Goal: Task Accomplishment & Management: Complete application form

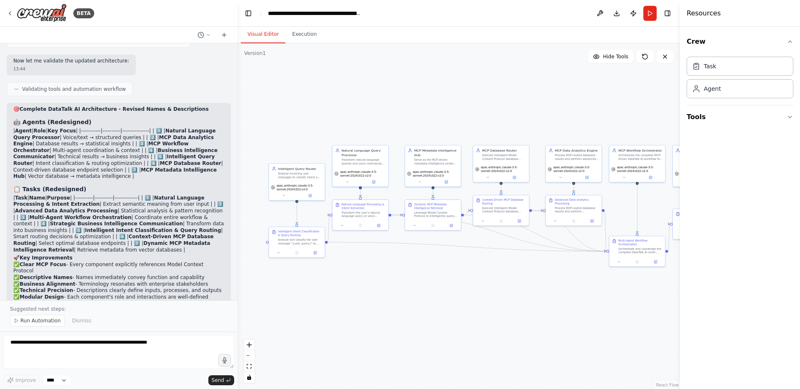
scroll to position [5580, 0]
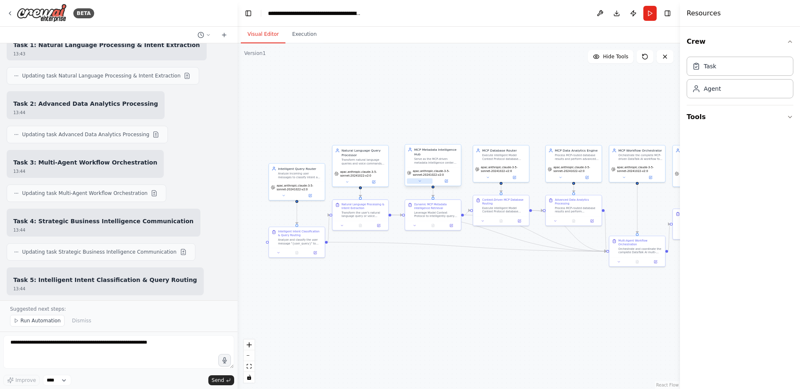
click at [419, 181] on icon at bounding box center [420, 181] width 4 height 4
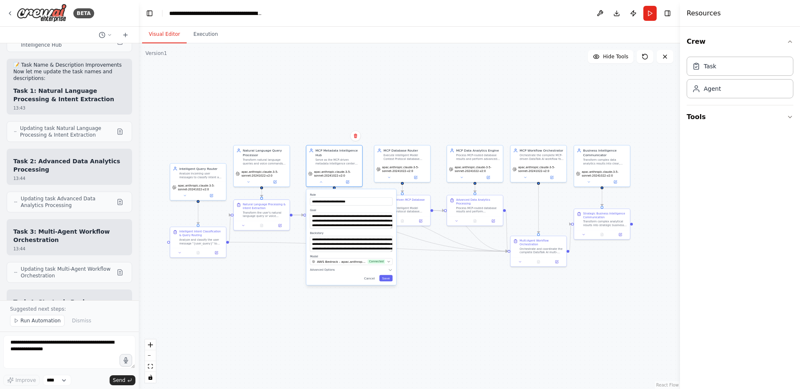
scroll to position [7060, 0]
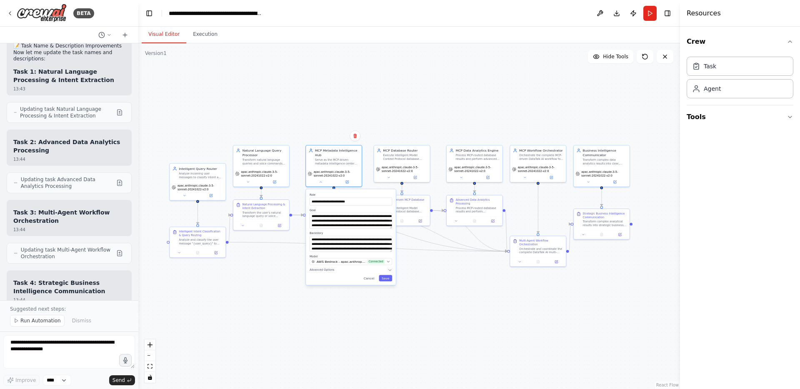
drag, startPoint x: 235, startPoint y: 221, endPoint x: 138, endPoint y: 220, distance: 96.2
click at [138, 220] on div "BETA Hello! I'm the CrewAI assistant. What kind of automation do you want to bu…" at bounding box center [400, 194] width 800 height 389
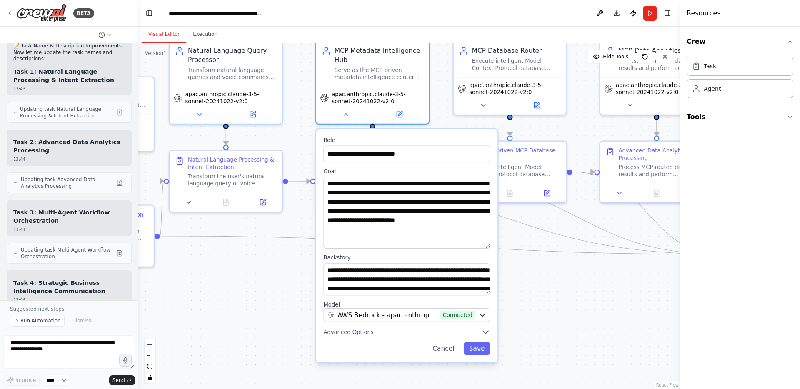
drag, startPoint x: 487, startPoint y: 207, endPoint x: 484, endPoint y: 247, distance: 40.1
click at [484, 247] on textarea "**********" at bounding box center [406, 213] width 167 height 72
click at [486, 334] on icon "button" at bounding box center [485, 331] width 9 height 9
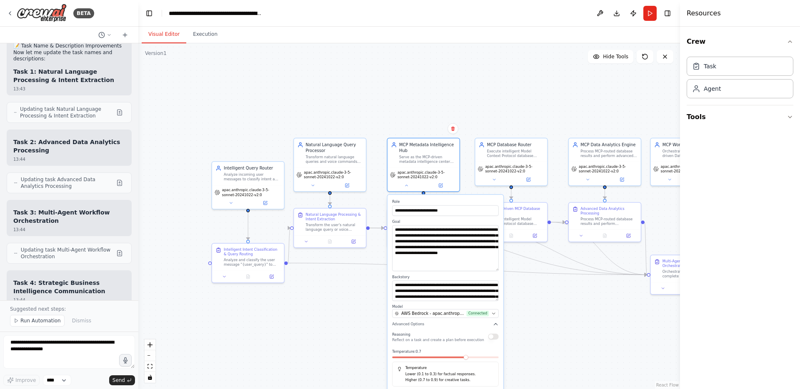
click at [559, 327] on div ".deletable-edge-delete-btn { width: 20px; height: 20px; border: 0px solid #ffff…" at bounding box center [408, 216] width 541 height 346
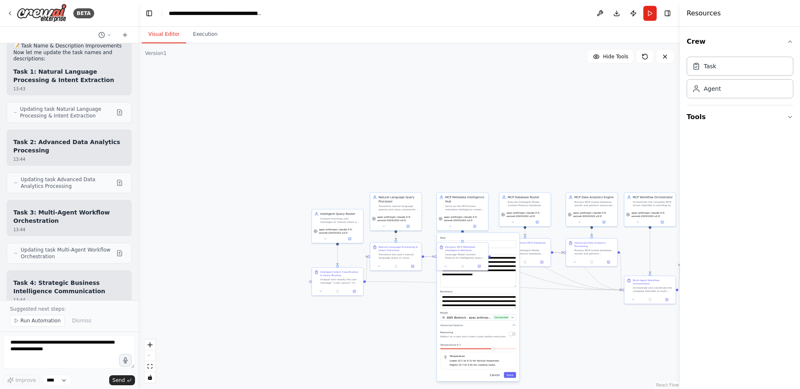
click at [497, 374] on button "Cancel" at bounding box center [494, 375] width 15 height 6
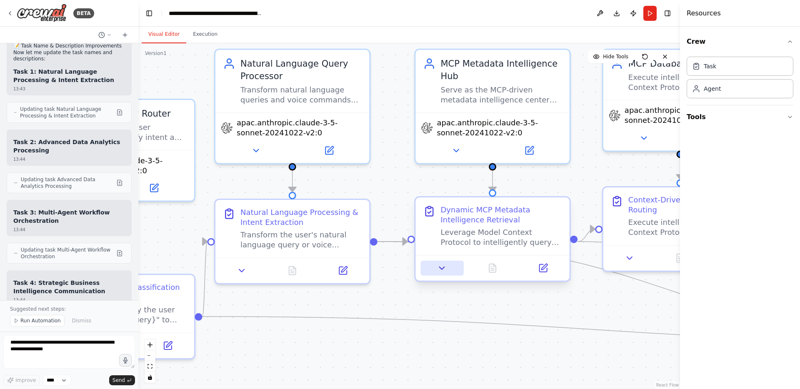
click at [445, 272] on icon at bounding box center [442, 268] width 10 height 10
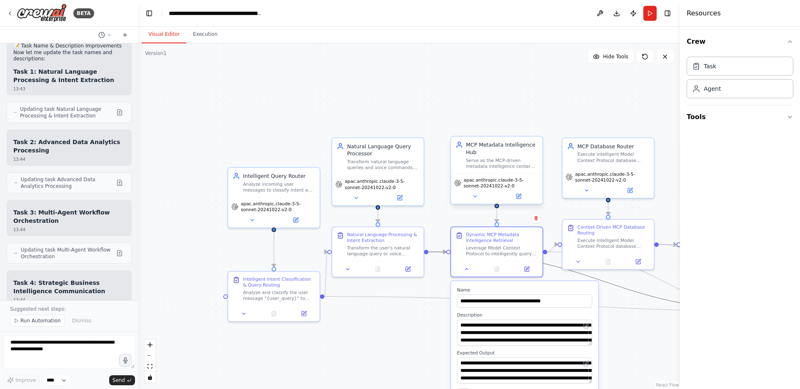
drag, startPoint x: 605, startPoint y: 285, endPoint x: 515, endPoint y: 163, distance: 152.0
click at [515, 163] on div ".deletable-edge-delete-btn { width: 20px; height: 20px; border: 0px solid #ffff…" at bounding box center [535, 210] width 483 height 308
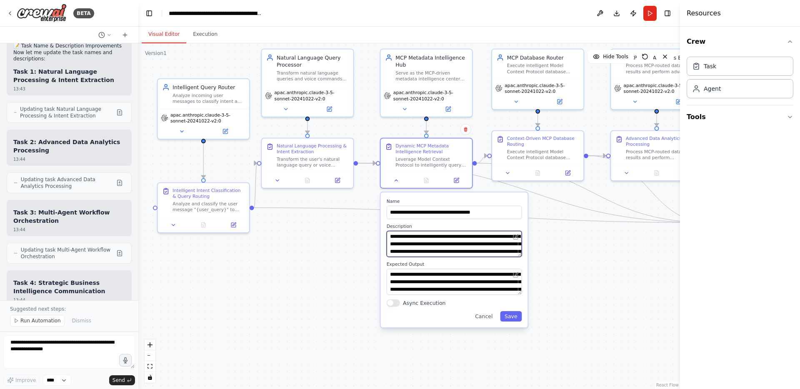
drag, startPoint x: 424, startPoint y: 286, endPoint x: 354, endPoint y: 197, distance: 113.3
click at [354, 197] on div ".deletable-edge-delete-btn { width: 20px; height: 20px; border: 0px solid #ffff…" at bounding box center [408, 216] width 541 height 346
click at [518, 278] on button at bounding box center [515, 274] width 9 height 9
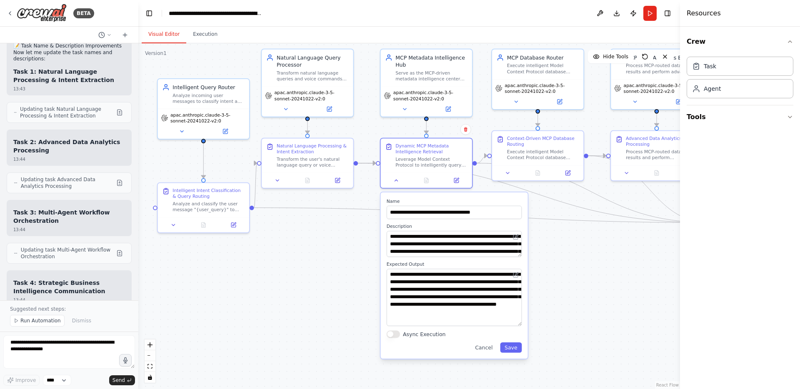
drag, startPoint x: 519, startPoint y: 292, endPoint x: 517, endPoint y: 324, distance: 31.3
click at [517, 324] on textarea "**********" at bounding box center [454, 297] width 135 height 57
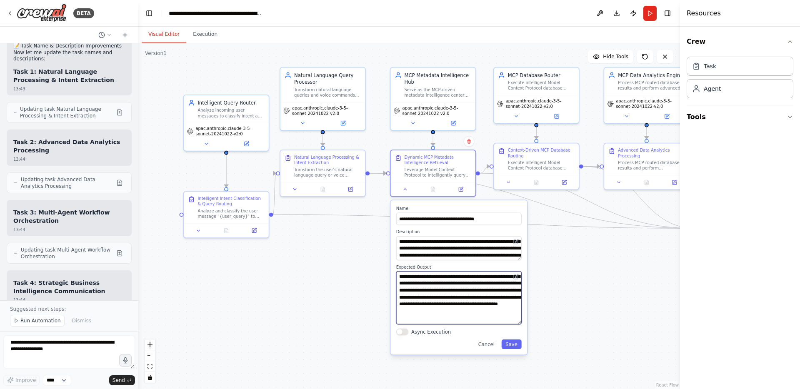
scroll to position [7, 0]
click at [483, 342] on button "Cancel" at bounding box center [486, 344] width 25 height 10
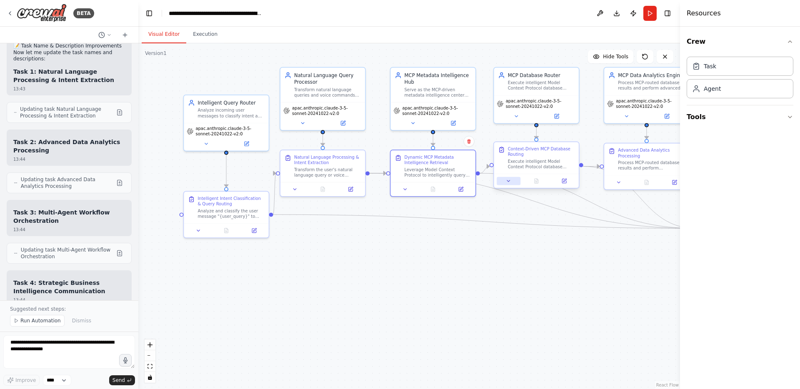
click at [509, 182] on icon at bounding box center [508, 180] width 5 height 5
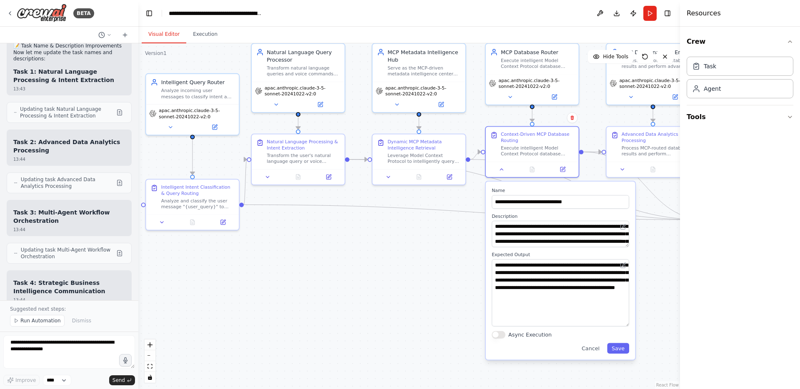
drag, startPoint x: 627, startPoint y: 283, endPoint x: 629, endPoint y: 324, distance: 40.9
click at [629, 324] on div "**********" at bounding box center [561, 271] width 150 height 178
click at [595, 348] on button "Cancel" at bounding box center [590, 348] width 27 height 10
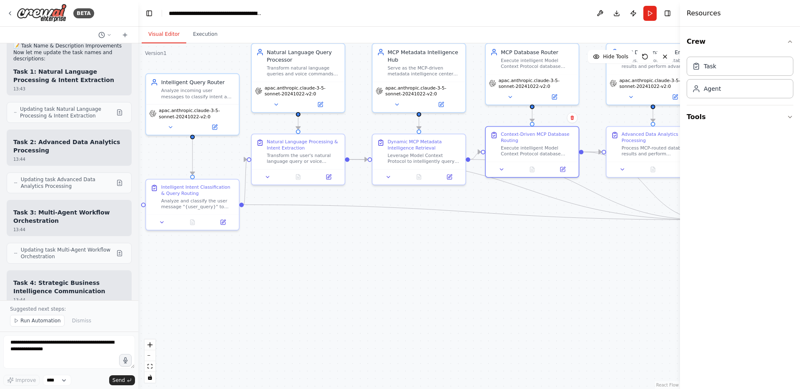
click at [629, 305] on div ".deletable-edge-delete-btn { width: 20px; height: 20px; border: 0px solid #ffff…" at bounding box center [408, 216] width 541 height 346
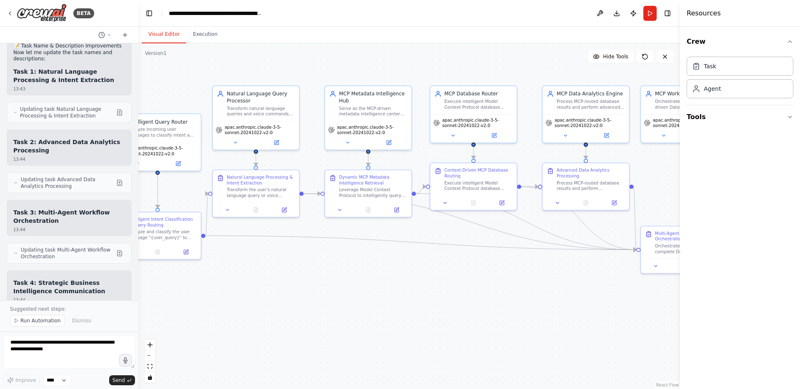
drag, startPoint x: 611, startPoint y: 288, endPoint x: 547, endPoint y: 313, distance: 68.8
click at [547, 313] on div ".deletable-edge-delete-btn { width: 20px; height: 20px; border: 0px solid #ffff…" at bounding box center [408, 216] width 541 height 346
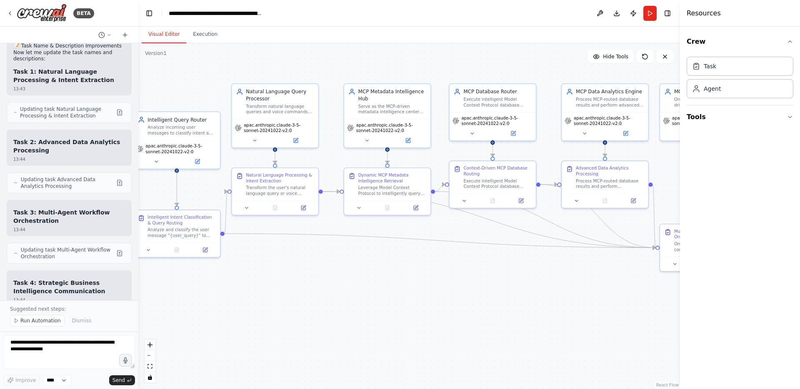
drag, startPoint x: 138, startPoint y: 317, endPoint x: 155, endPoint y: 316, distance: 16.3
click at [155, 316] on div ".deletable-edge-delete-btn { width: 20px; height: 20px; border: 0px solid #ffff…" at bounding box center [408, 216] width 541 height 346
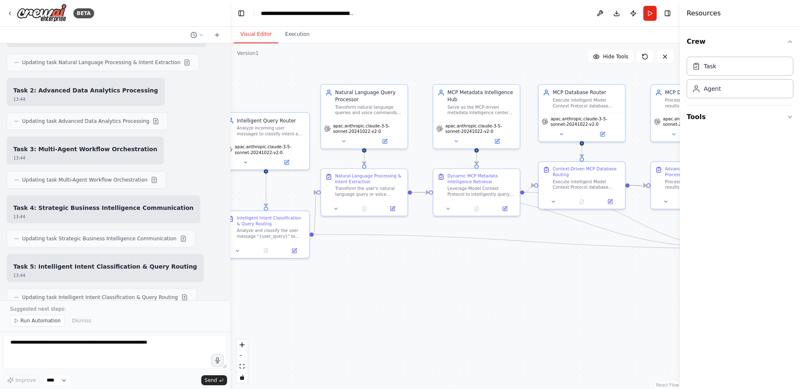
scroll to position [5433, 0]
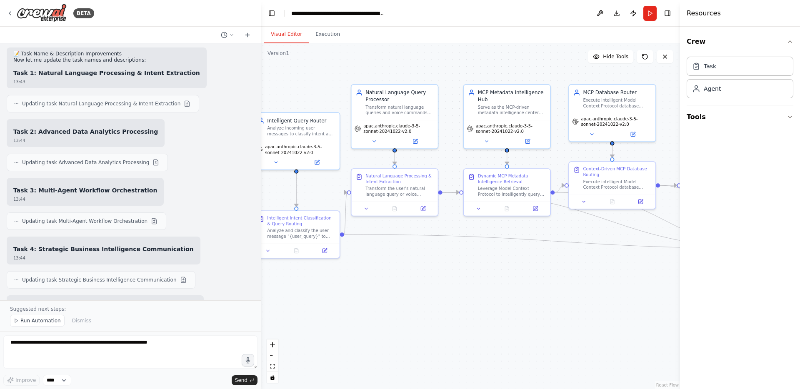
drag, startPoint x: 136, startPoint y: 293, endPoint x: 261, endPoint y: 294, distance: 124.5
click at [261, 294] on div "BETA Hello! I'm the CrewAI assistant. What kind of automation do you want to bu…" at bounding box center [400, 194] width 800 height 389
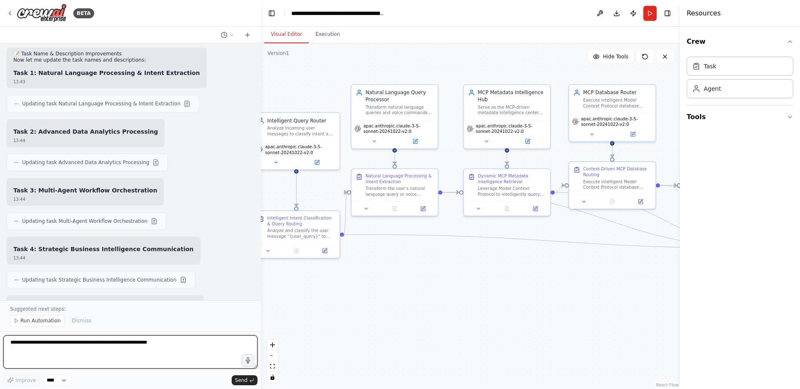
click at [177, 342] on textarea at bounding box center [130, 351] width 254 height 33
type textarea "**********"
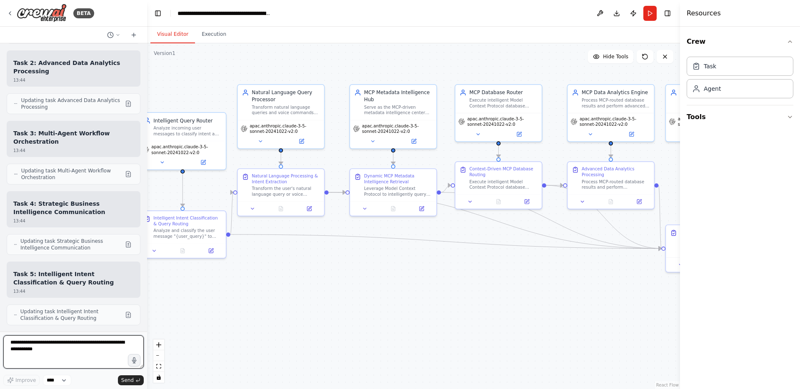
scroll to position [6943, 0]
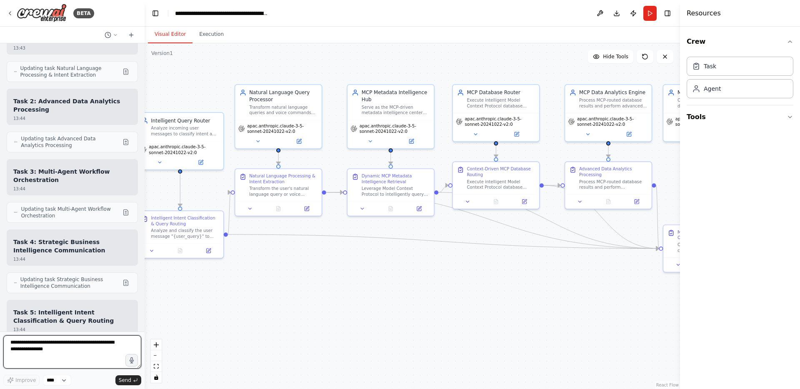
drag, startPoint x: 257, startPoint y: 293, endPoint x: 145, endPoint y: 292, distance: 112.5
click at [145, 292] on div "BETA Hello! I'm the CrewAI assistant. What kind of automation do you want to bu…" at bounding box center [400, 194] width 800 height 389
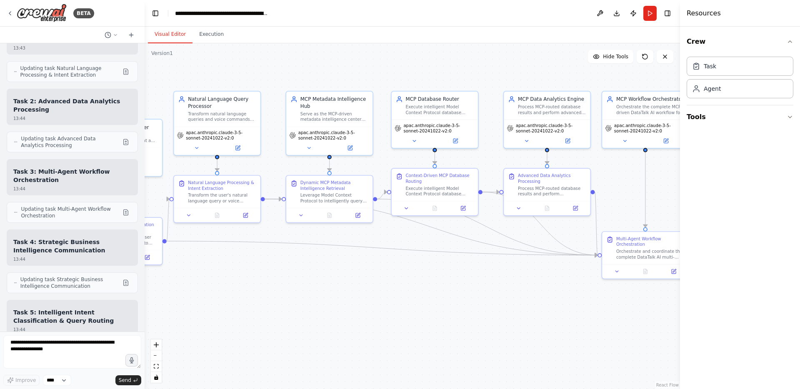
drag, startPoint x: 560, startPoint y: 337, endPoint x: 499, endPoint y: 343, distance: 61.6
click at [499, 343] on div ".deletable-edge-delete-btn { width: 20px; height: 20px; border: 0px solid #ffff…" at bounding box center [412, 216] width 535 height 346
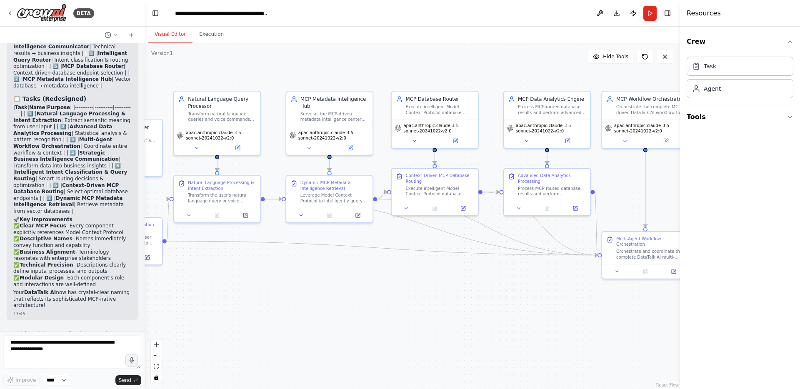
scroll to position [7836, 0]
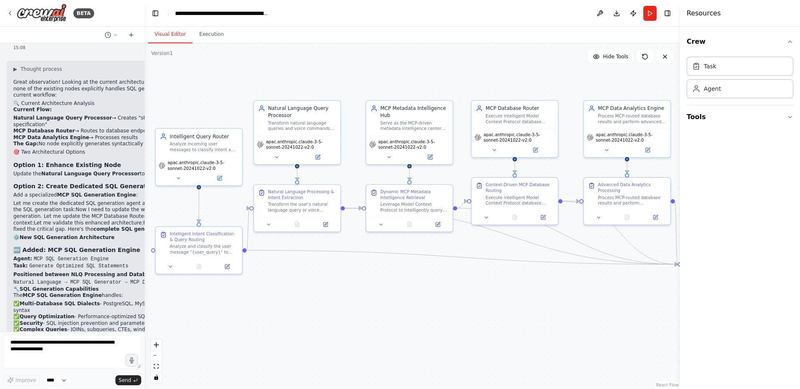
drag, startPoint x: 217, startPoint y: 299, endPoint x: 297, endPoint y: 308, distance: 80.5
click at [297, 308] on div ".deletable-edge-delete-btn { width: 20px; height: 20px; border: 0px solid #ffff…" at bounding box center [412, 216] width 535 height 346
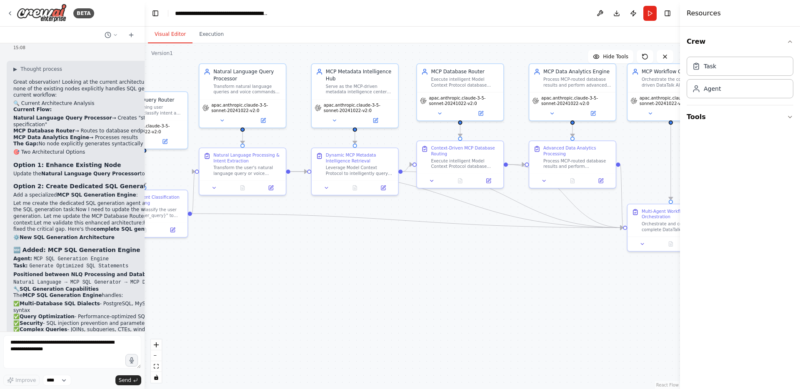
drag, startPoint x: 365, startPoint y: 321, endPoint x: 310, endPoint y: 284, distance: 65.7
click at [310, 284] on div ".deletable-edge-delete-btn { width: 20px; height: 20px; border: 0px solid #ffff…" at bounding box center [412, 216] width 535 height 346
click at [300, 265] on div ".deletable-edge-delete-btn { width: 20px; height: 20px; border: 0px solid #ffff…" at bounding box center [412, 216] width 535 height 346
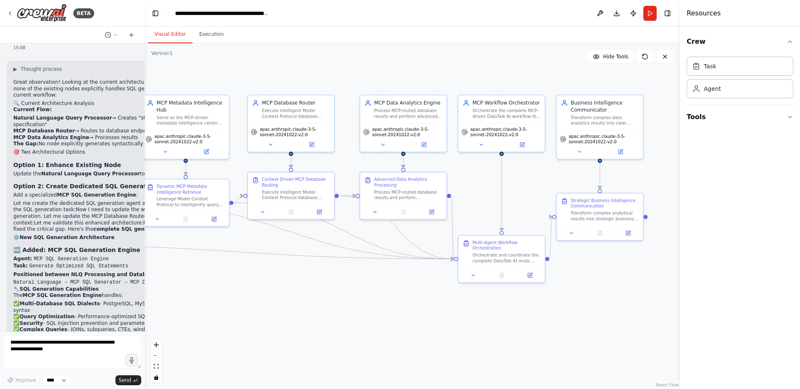
drag, startPoint x: 418, startPoint y: 293, endPoint x: 249, endPoint y: 324, distance: 172.0
click at [249, 324] on div ".deletable-edge-delete-btn { width: 20px; height: 20px; border: 0px solid #ffff…" at bounding box center [412, 216] width 535 height 346
click at [647, 59] on icon at bounding box center [644, 56] width 7 height 7
click at [644, 55] on icon at bounding box center [642, 54] width 1 height 1
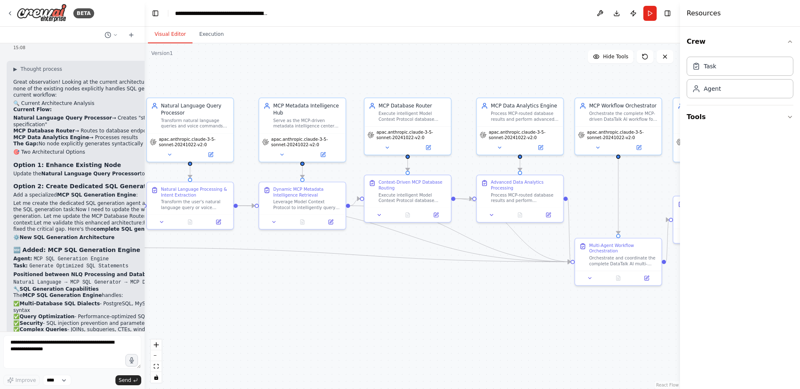
drag, startPoint x: 270, startPoint y: 284, endPoint x: 387, endPoint y: 287, distance: 116.7
click at [387, 287] on div ".deletable-edge-delete-btn { width: 20px; height: 20px; border: 0px solid #ffff…" at bounding box center [412, 216] width 535 height 346
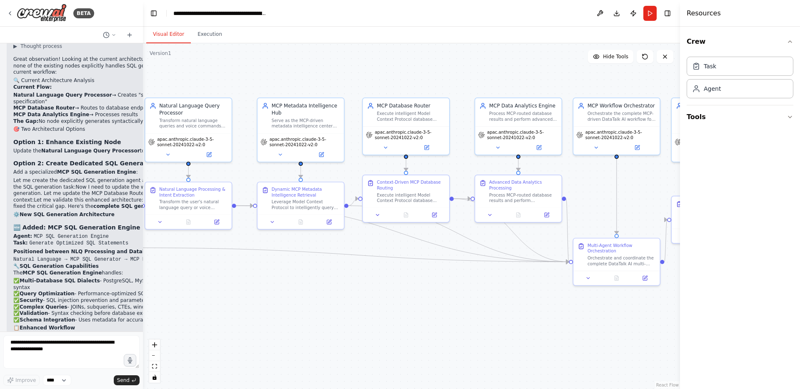
scroll to position [7615, 0]
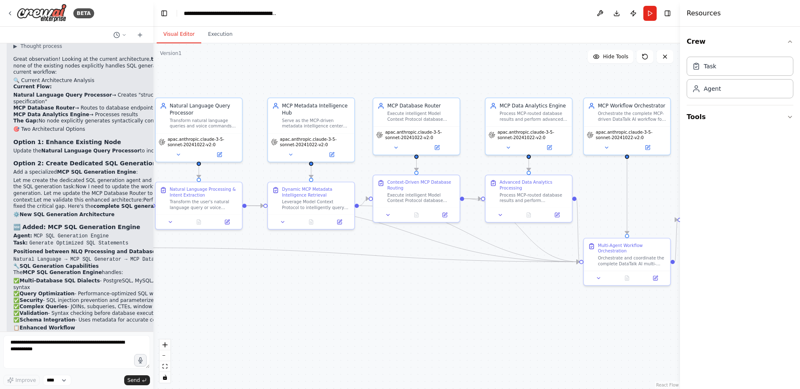
drag, startPoint x: 142, startPoint y: 283, endPoint x: 153, endPoint y: 292, distance: 14.0
click at [153, 292] on div "BETA Hello! I'm the CrewAI assistant. What kind of automation do you want to bu…" at bounding box center [400, 194] width 800 height 389
click at [55, 344] on textarea at bounding box center [76, 351] width 147 height 33
type textarea "*"
type textarea "**********"
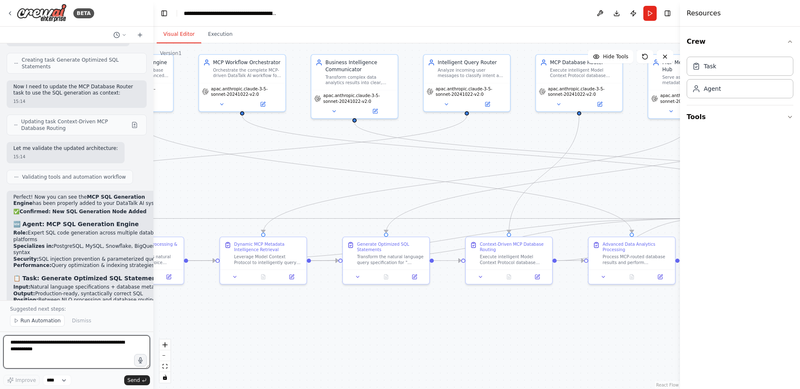
scroll to position [8130, 0]
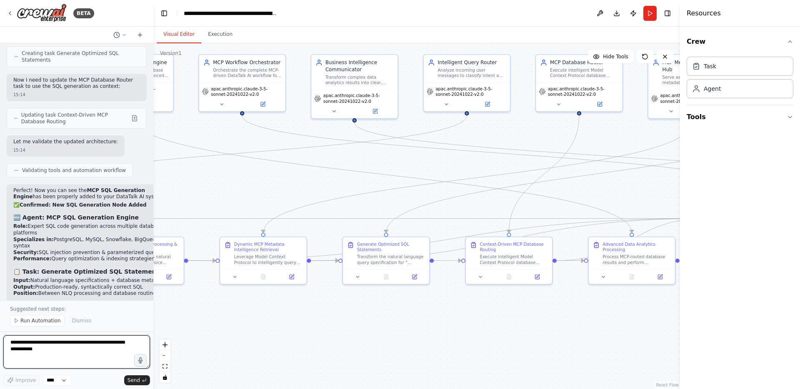
drag, startPoint x: 476, startPoint y: 360, endPoint x: 354, endPoint y: 359, distance: 121.6
click at [354, 359] on div ".deletable-edge-delete-btn { width: 20px; height: 20px; border: 0px solid #ffff…" at bounding box center [416, 216] width 526 height 346
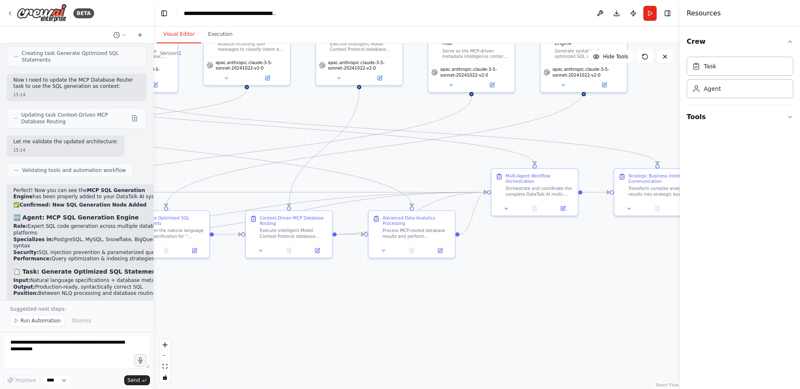
drag, startPoint x: 449, startPoint y: 367, endPoint x: 240, endPoint y: 340, distance: 210.3
click at [240, 340] on div ".deletable-edge-delete-btn { width: 20px; height: 20px; border: 0px solid #ffff…" at bounding box center [416, 216] width 526 height 346
drag, startPoint x: 258, startPoint y: 159, endPoint x: 365, endPoint y: 184, distance: 109.9
drag, startPoint x: 303, startPoint y: 124, endPoint x: 368, endPoint y: 135, distance: 65.9
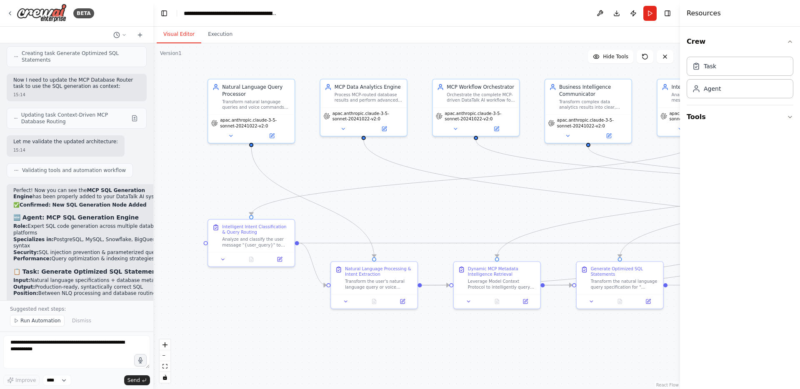
drag, startPoint x: 312, startPoint y: 103, endPoint x: 765, endPoint y: 154, distance: 455.6
click at [765, 154] on div "BETA Hello! I'm the CrewAI assistant. What kind of automation do you want to bu…" at bounding box center [400, 194] width 800 height 389
click at [344, 124] on button at bounding box center [343, 127] width 40 height 8
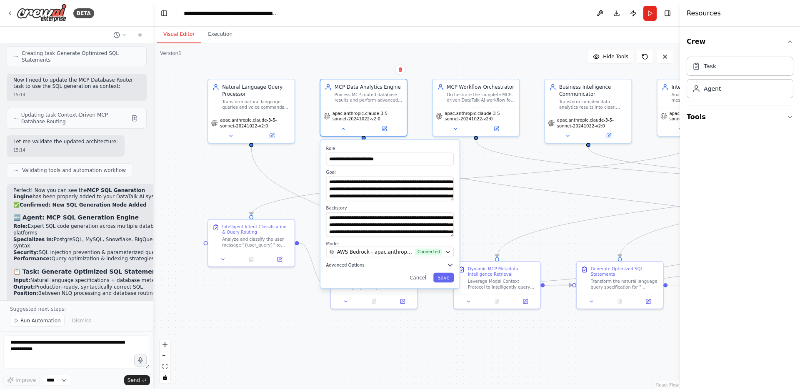
click at [450, 266] on icon "button" at bounding box center [450, 265] width 4 height 2
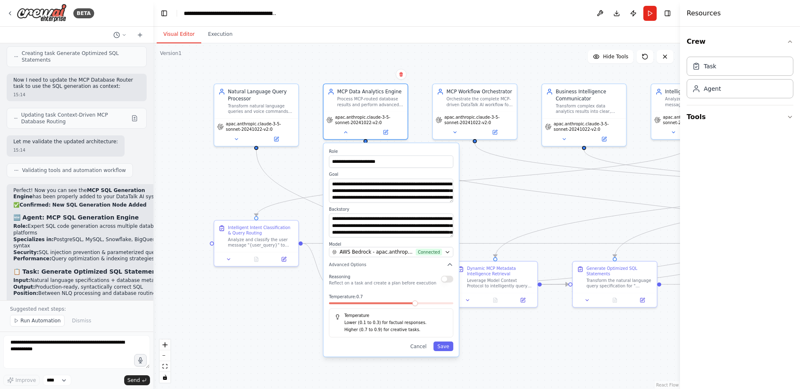
click at [476, 205] on div ".deletable-edge-delete-btn { width: 20px; height: 20px; border: 0px solid #ffff…" at bounding box center [416, 216] width 526 height 346
click at [283, 332] on div ".deletable-edge-delete-btn { width: 20px; height: 20px; border: 0px solid #ffff…" at bounding box center [416, 216] width 526 height 346
click at [418, 345] on button "Cancel" at bounding box center [418, 347] width 25 height 10
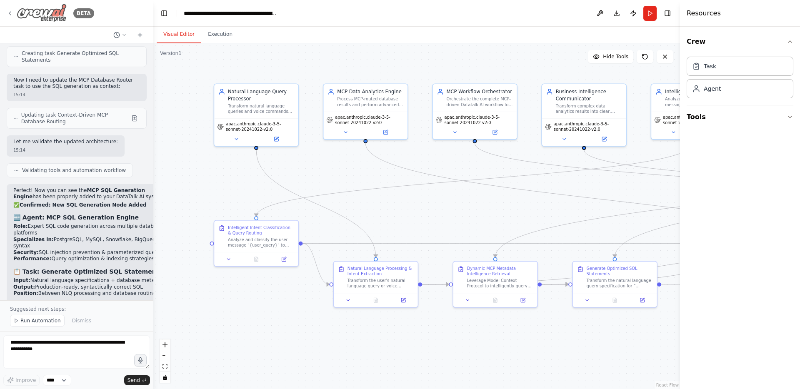
click at [10, 12] on icon at bounding box center [10, 13] width 7 height 7
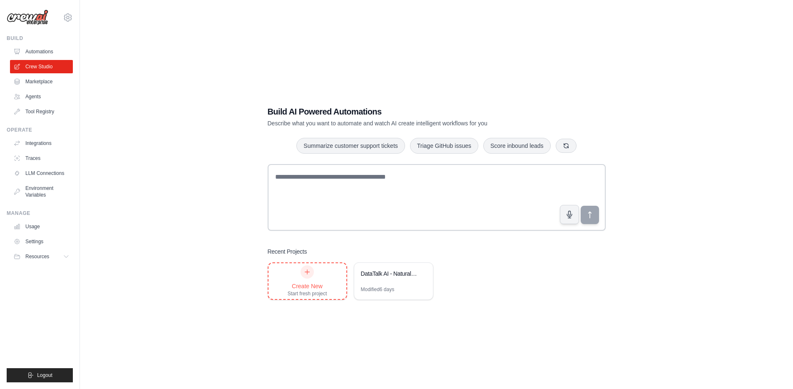
click at [305, 273] on icon at bounding box center [307, 272] width 7 height 7
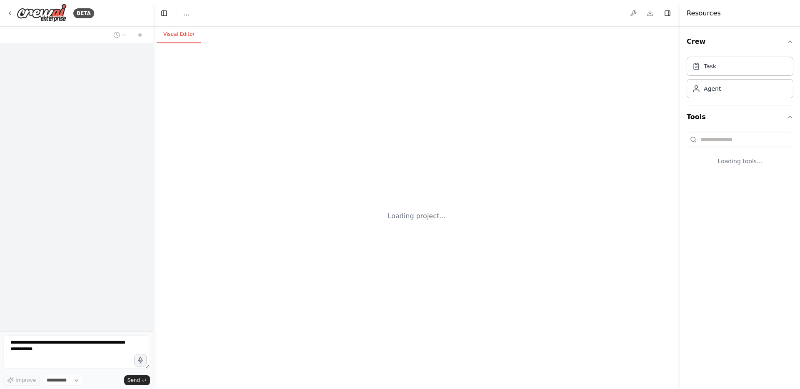
select select "****"
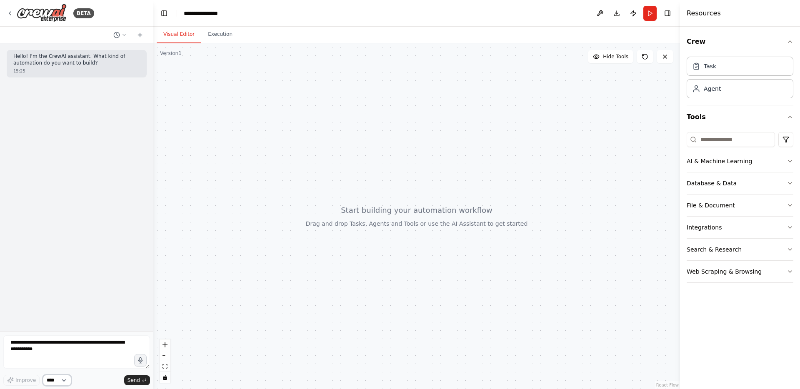
click at [69, 380] on select "****" at bounding box center [57, 380] width 28 height 11
click at [52, 377] on select "****" at bounding box center [57, 380] width 28 height 11
click at [619, 55] on span "Hide Tools" at bounding box center [615, 56] width 25 height 7
click at [618, 55] on span "Show Tools" at bounding box center [614, 56] width 27 height 7
click at [612, 53] on span "Hide Tools" at bounding box center [615, 56] width 25 height 7
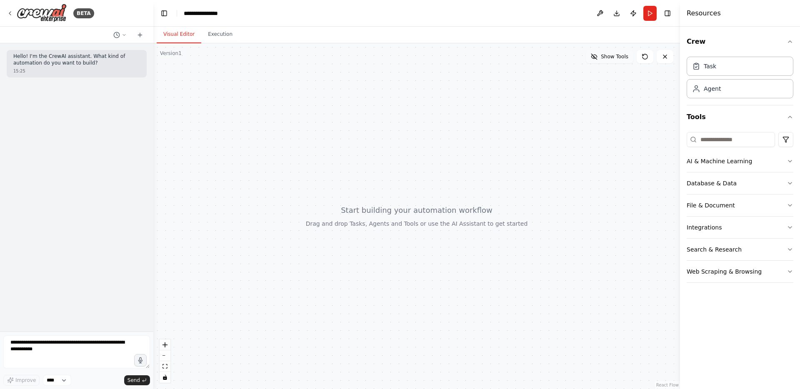
click at [611, 54] on span "Show Tools" at bounding box center [614, 56] width 27 height 7
drag, startPoint x: 250, startPoint y: 149, endPoint x: 259, endPoint y: 180, distance: 32.3
click at [259, 180] on div at bounding box center [416, 216] width 526 height 346
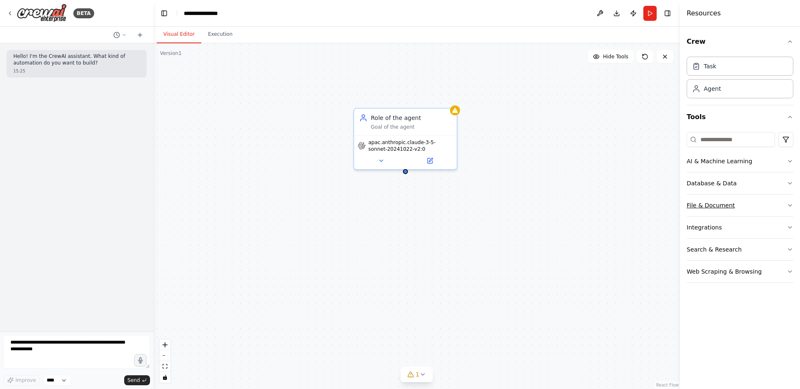
click at [791, 204] on icon "button" at bounding box center [789, 205] width 7 height 7
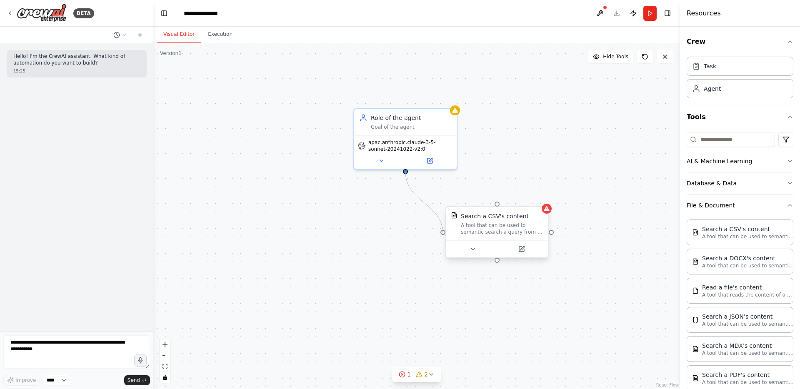
drag, startPoint x: 406, startPoint y: 170, endPoint x: 443, endPoint y: 232, distance: 71.6
click at [443, 232] on div "Role of the agent Goal of the agent apac.anthropic.claude-3-5-sonnet-20241022-v…" at bounding box center [425, 248] width 526 height 346
click at [452, 188] on icon "Edge from 7a702b84-43e2-43a2-ac43-38bf4e91c358 to e064f8b4-6e30-4ea6-8d8b-47aa4…" at bounding box center [451, 188] width 92 height 29
click at [452, 188] on icon at bounding box center [451, 188] width 6 height 7
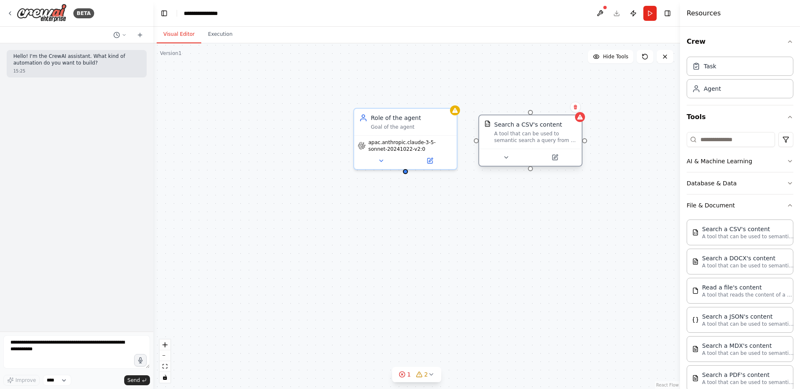
drag, startPoint x: 489, startPoint y: 171, endPoint x: 510, endPoint y: 129, distance: 46.8
click at [510, 129] on div "Search a CSV's content A tool that can be used to semantic search a query from …" at bounding box center [535, 131] width 82 height 23
drag, startPoint x: 406, startPoint y: 170, endPoint x: 482, endPoint y: 140, distance: 81.7
click at [482, 140] on div "Role of the agent Goal of the agent apac.anthropic.claude-3-5-sonnet-20241022-v…" at bounding box center [425, 248] width 526 height 346
drag, startPoint x: 407, startPoint y: 171, endPoint x: 481, endPoint y: 143, distance: 78.8
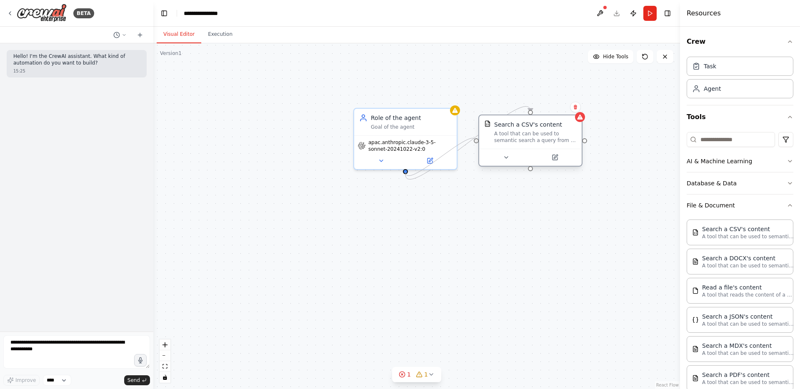
click at [481, 143] on div "Role of the agent Goal of the agent apac.anthropic.claude-3-5-sonnet-20241022-v…" at bounding box center [425, 248] width 526 height 346
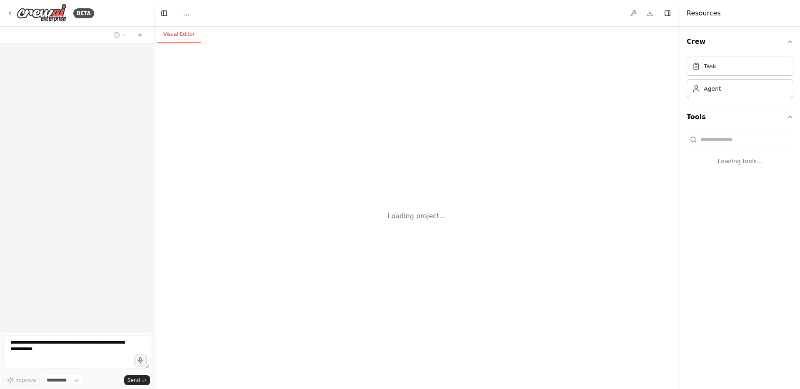
select select "****"
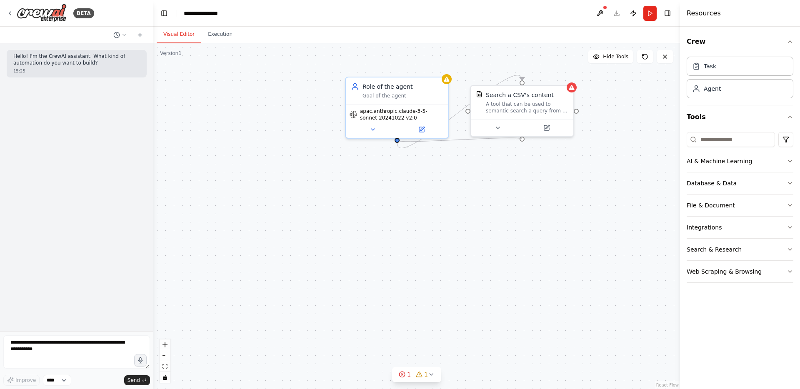
drag, startPoint x: 398, startPoint y: 139, endPoint x: 526, endPoint y: 140, distance: 128.3
click at [526, 140] on div ".deletable-edge-delete-btn { width: 20px; height: 20px; border: 0px solid #ffff…" at bounding box center [416, 216] width 526 height 346
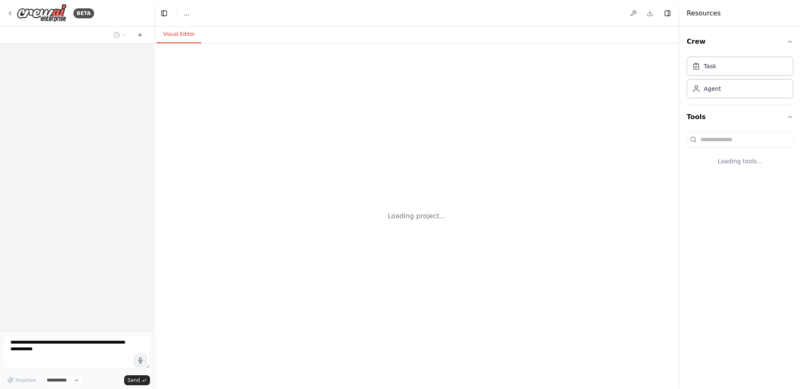
select select "****"
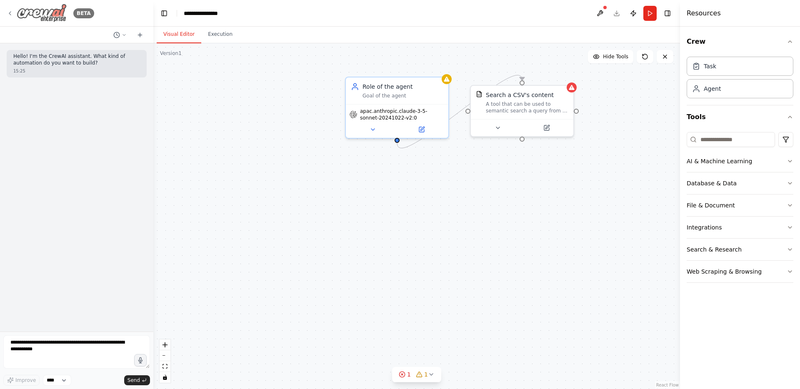
click at [12, 11] on icon at bounding box center [10, 13] width 7 height 7
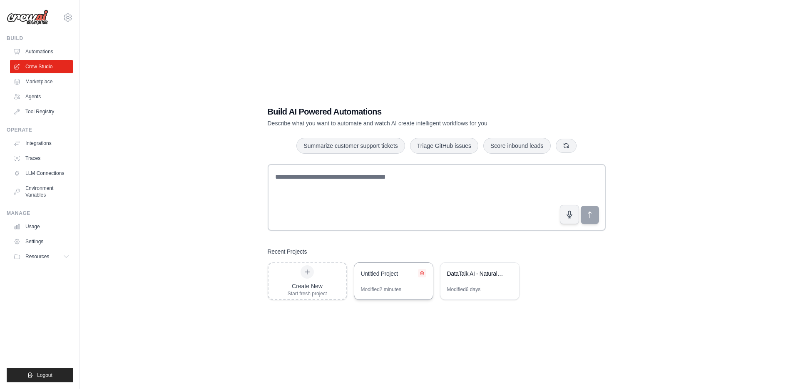
click at [424, 273] on icon at bounding box center [422, 273] width 5 height 5
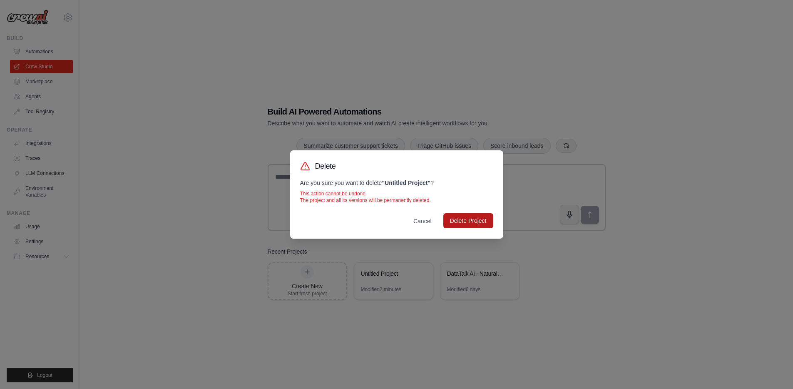
click at [464, 222] on button "Delete Project" at bounding box center [469, 220] width 50 height 15
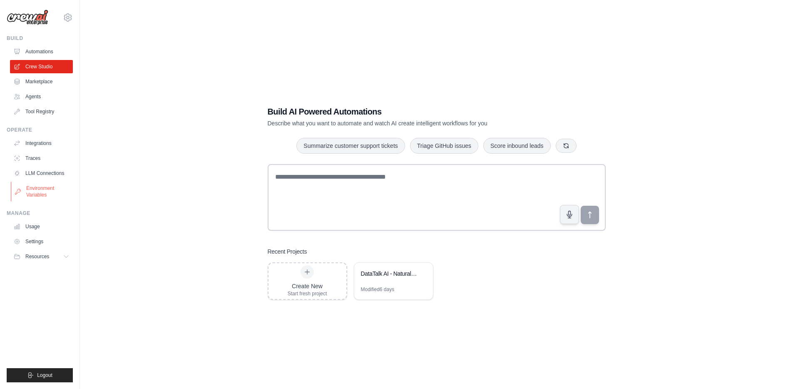
click at [49, 195] on link "Environment Variables" at bounding box center [42, 192] width 63 height 20
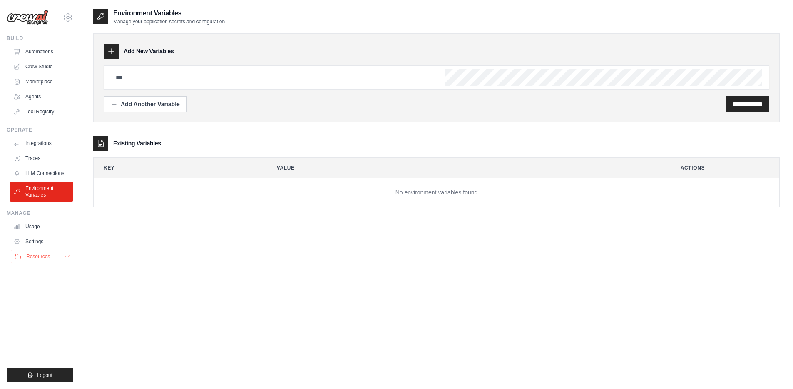
click at [65, 258] on icon at bounding box center [67, 256] width 7 height 7
click at [50, 112] on link "Tool Registry" at bounding box center [42, 111] width 63 height 13
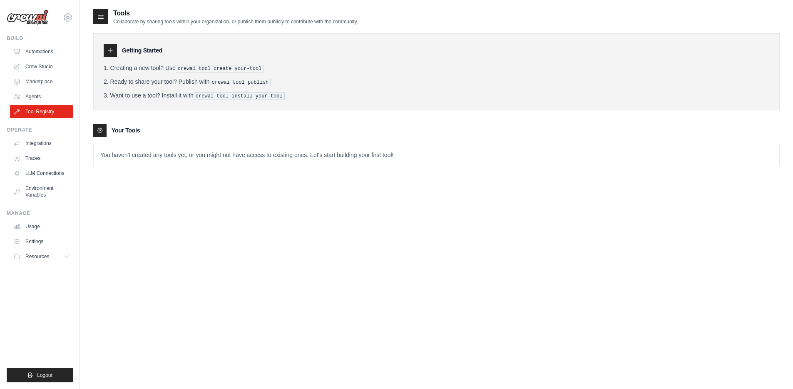
click at [369, 156] on p "You haven't created any tools yet, or you might not have access to existing one…" at bounding box center [437, 155] width 686 height 22
click at [155, 151] on p "You haven't created any tools yet, or you might not have access to existing one…" at bounding box center [437, 155] width 686 height 22
click at [209, 158] on p "You haven't created any tools yet, or you might not have access to existing one…" at bounding box center [437, 155] width 686 height 22
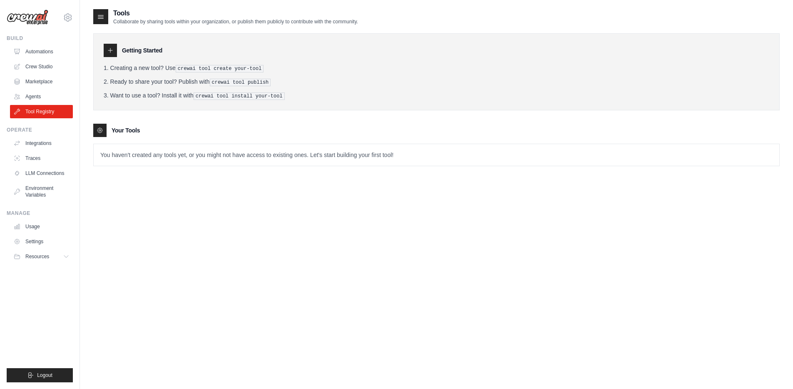
click at [111, 50] on icon at bounding box center [110, 50] width 7 height 7
click at [100, 15] on icon at bounding box center [101, 16] width 8 height 8
click at [100, 16] on icon at bounding box center [101, 16] width 8 height 8
click at [144, 22] on p "Collaborate by sharing tools within your organization, or publish them publicly…" at bounding box center [235, 21] width 245 height 7
click at [211, 91] on li "Want to use a tool? Install it with crewai tool install your-tool" at bounding box center [437, 95] width 666 height 9
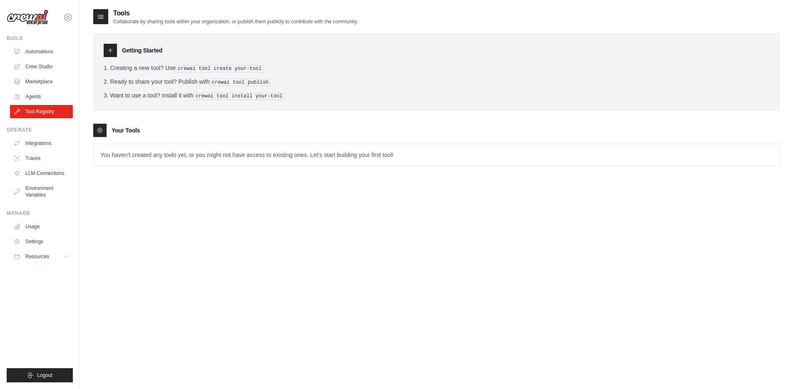
click at [169, 68] on li "Creating a new tool? Use crewai tool create your-tool" at bounding box center [437, 68] width 666 height 9
click at [40, 96] on link "Agents" at bounding box center [42, 96] width 63 height 13
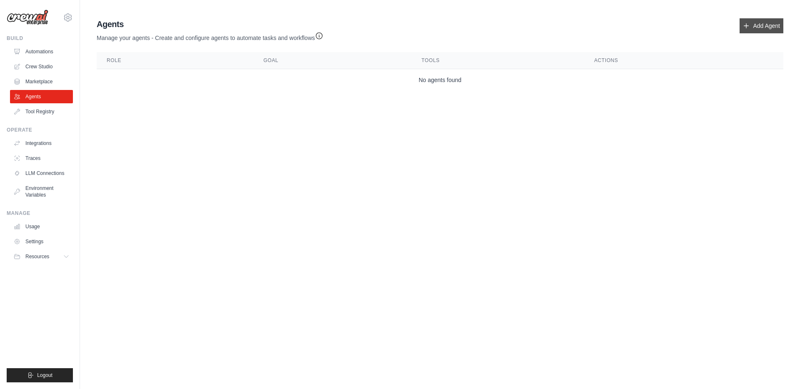
click at [764, 27] on link "Add Agent" at bounding box center [761, 25] width 44 height 15
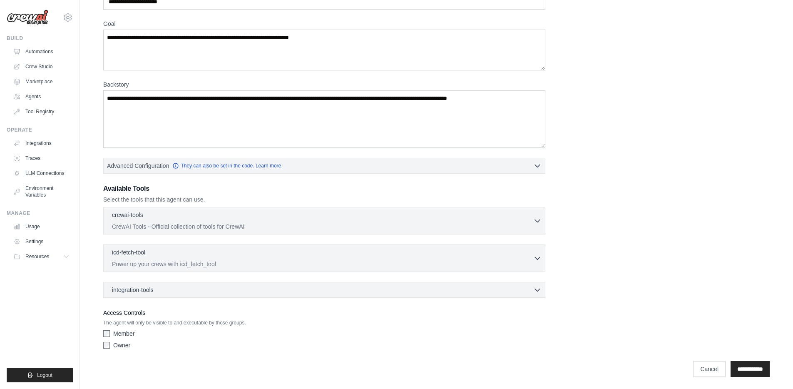
scroll to position [58, 0]
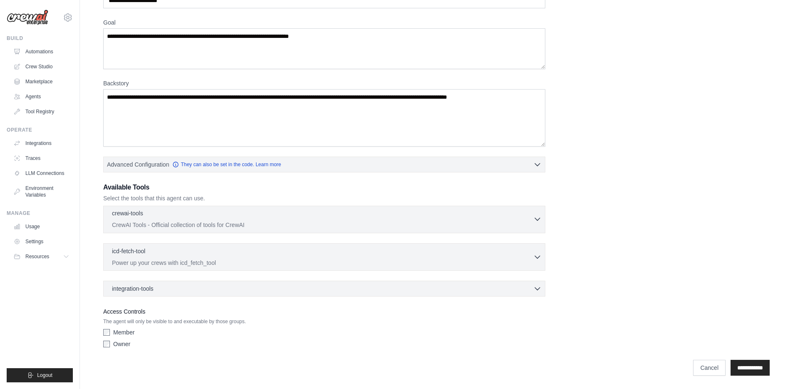
click at [536, 220] on icon "button" at bounding box center [538, 219] width 8 height 8
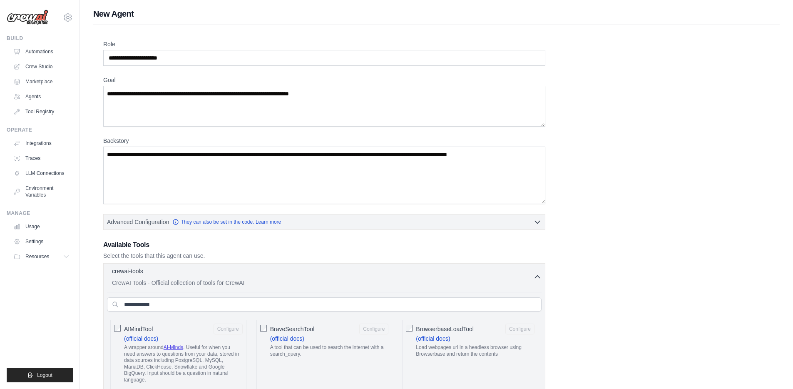
scroll to position [0, 0]
click at [538, 275] on icon "button" at bounding box center [538, 277] width 8 height 8
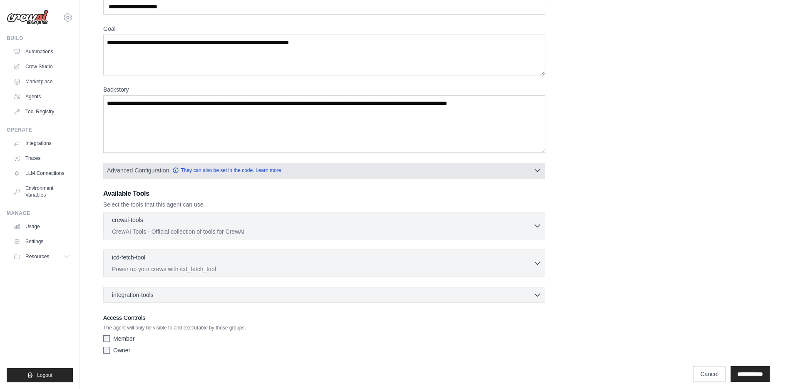
scroll to position [54, 0]
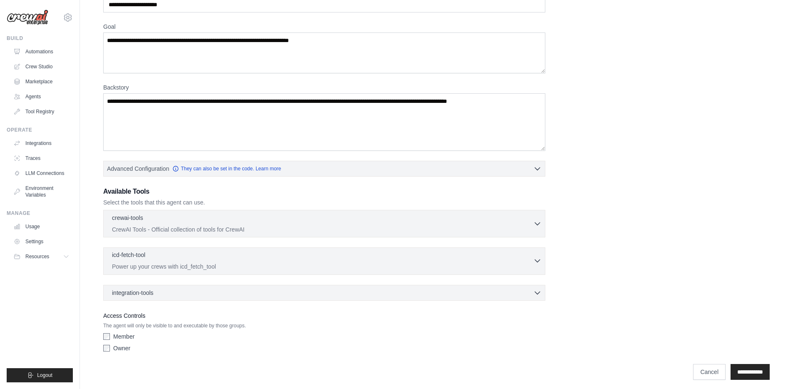
click at [538, 262] on icon "button" at bounding box center [537, 261] width 5 height 2
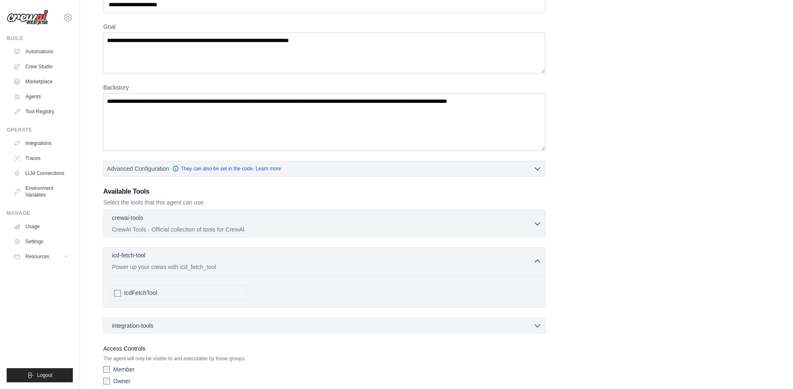
click at [570, 252] on div "Role Goal Backstory Advanced Configuration They can also be set in the code. Le…" at bounding box center [436, 188] width 667 height 402
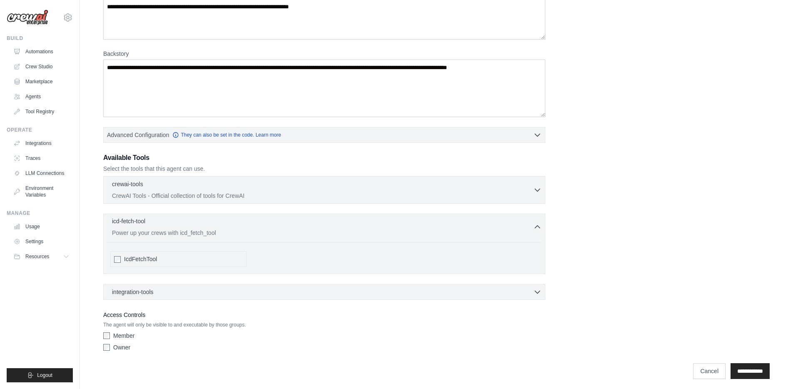
scroll to position [91, 0]
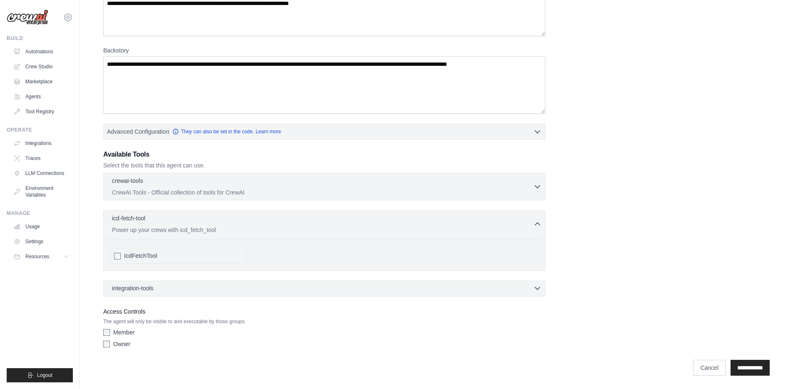
click at [503, 287] on div "integration-tools 0 selected" at bounding box center [327, 288] width 430 height 8
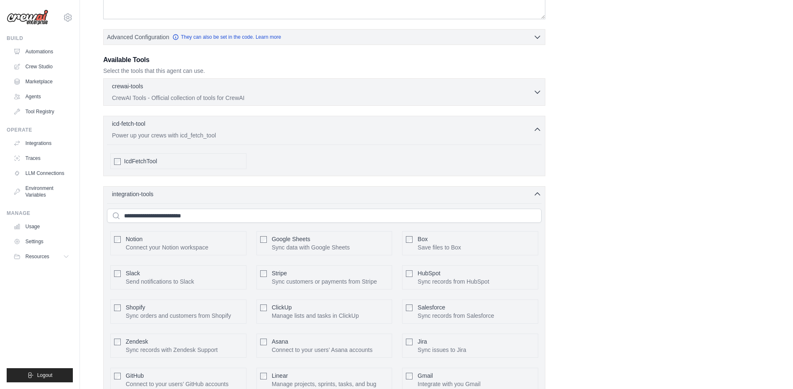
scroll to position [0, 0]
